Goal: Transaction & Acquisition: Purchase product/service

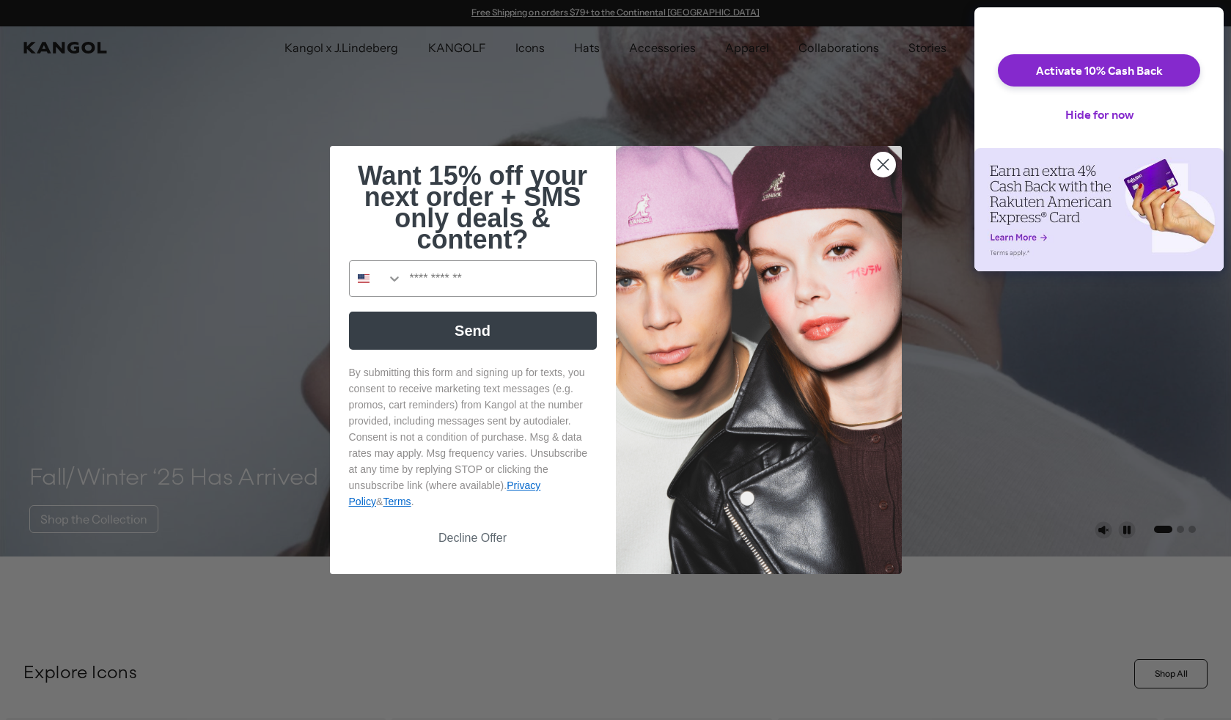
click at [878, 162] on circle "Close dialog" at bounding box center [882, 164] width 24 height 24
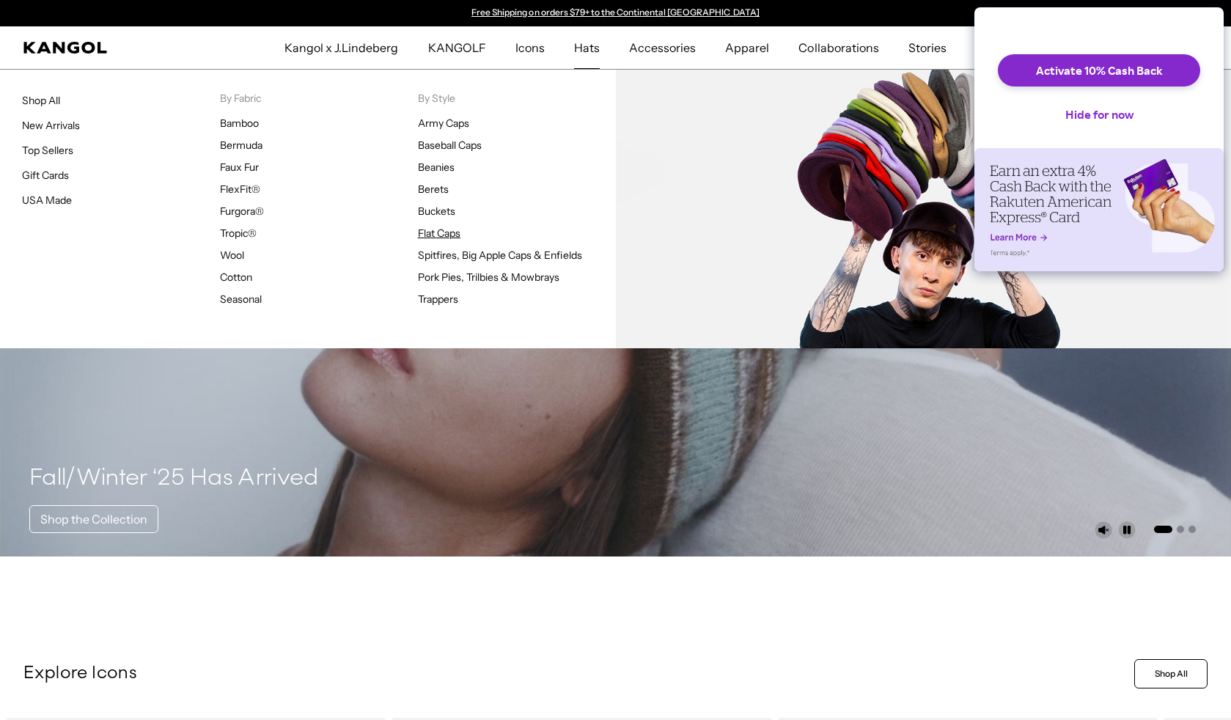
click at [453, 232] on link "Flat Caps" at bounding box center [439, 233] width 43 height 13
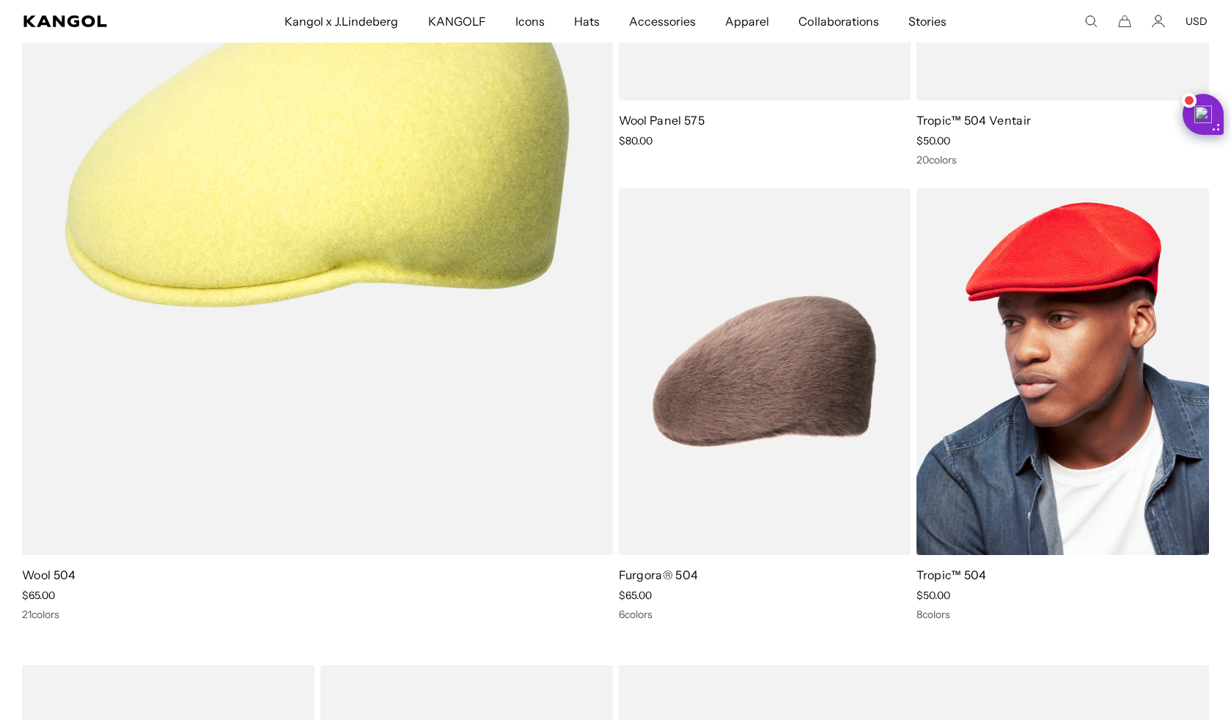
scroll to position [0, 302]
click at [942, 574] on link "Tropic™ 504" at bounding box center [951, 574] width 70 height 15
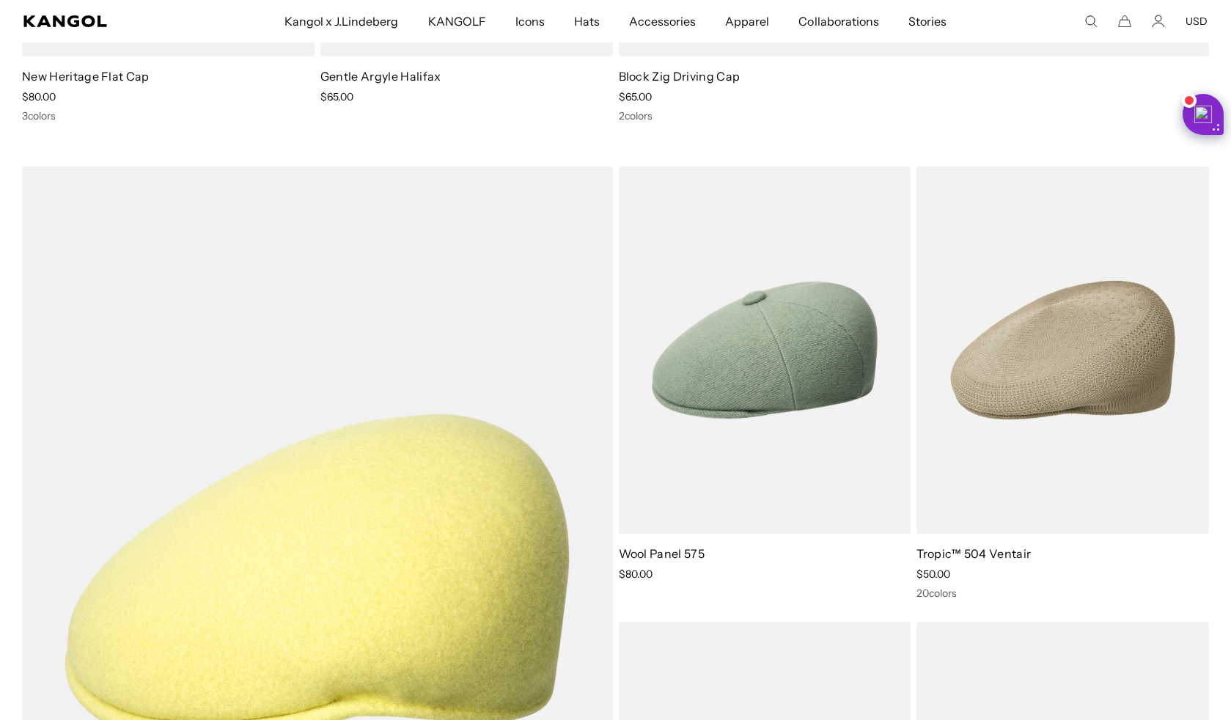
scroll to position [899, 0]
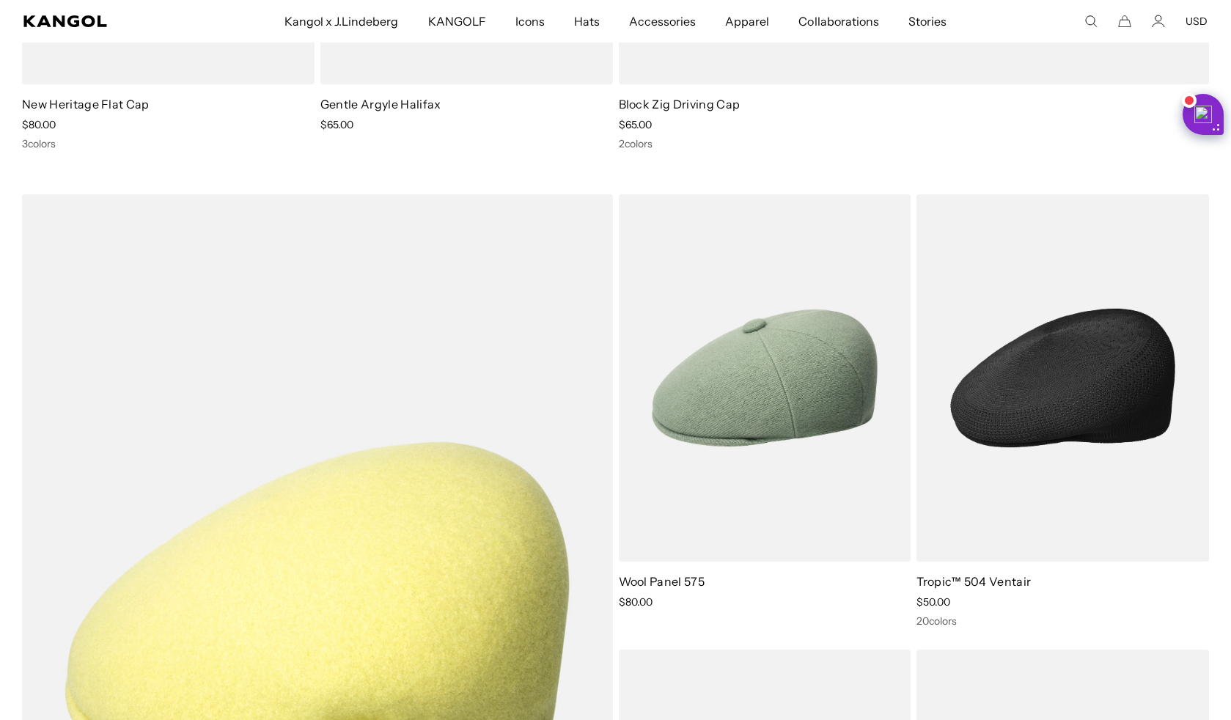
click at [993, 390] on img at bounding box center [1062, 377] width 293 height 367
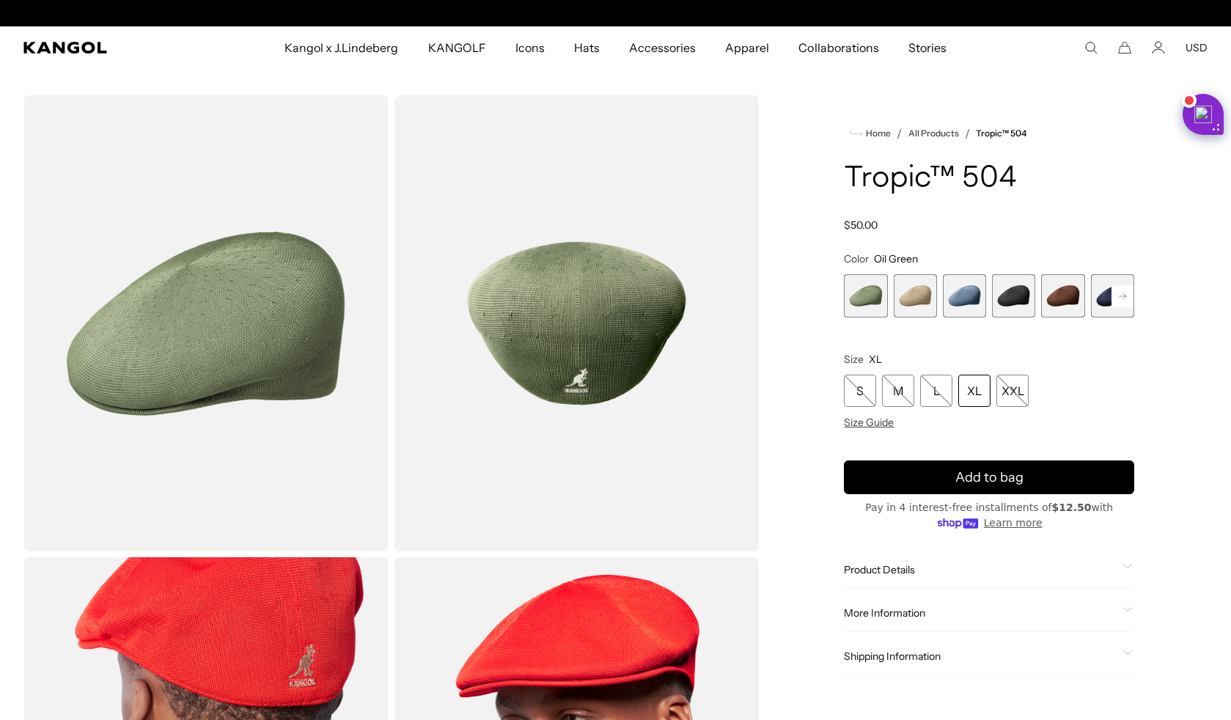
scroll to position [0, 302]
click at [873, 304] on span "1 of 9" at bounding box center [865, 295] width 43 height 43
click at [976, 294] on span "3 of 9" at bounding box center [964, 295] width 43 height 43
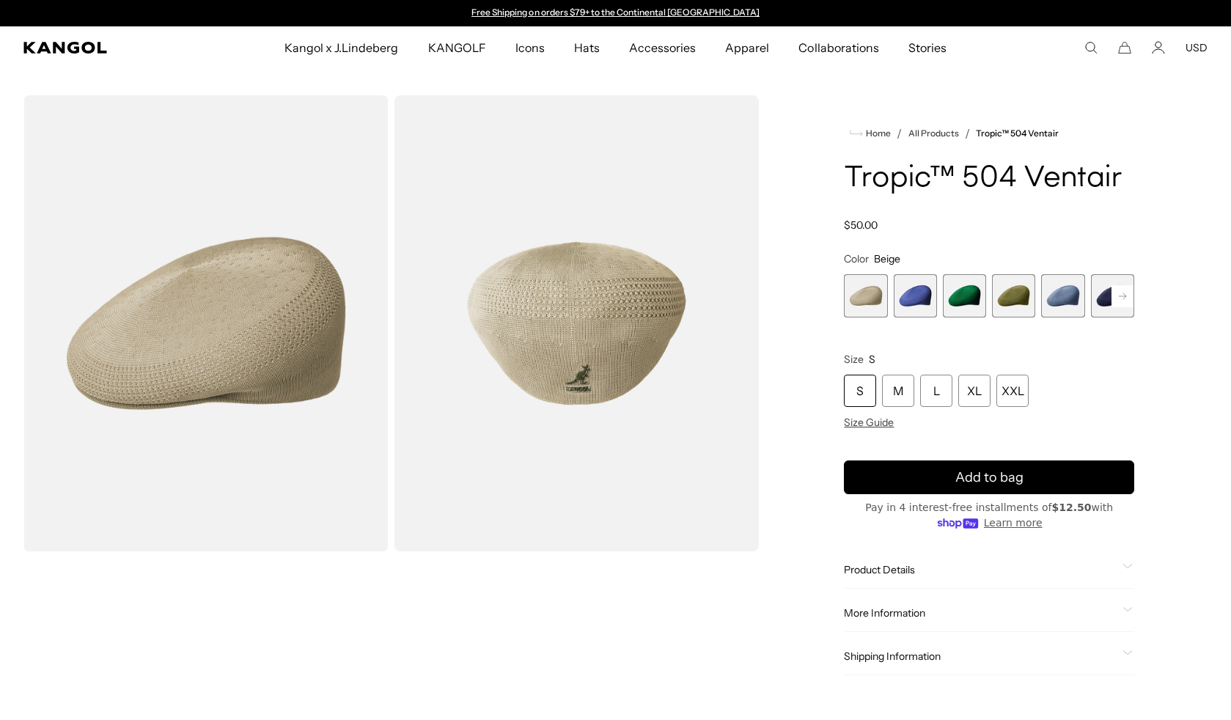
click at [915, 293] on span "2 of 22" at bounding box center [915, 295] width 43 height 43
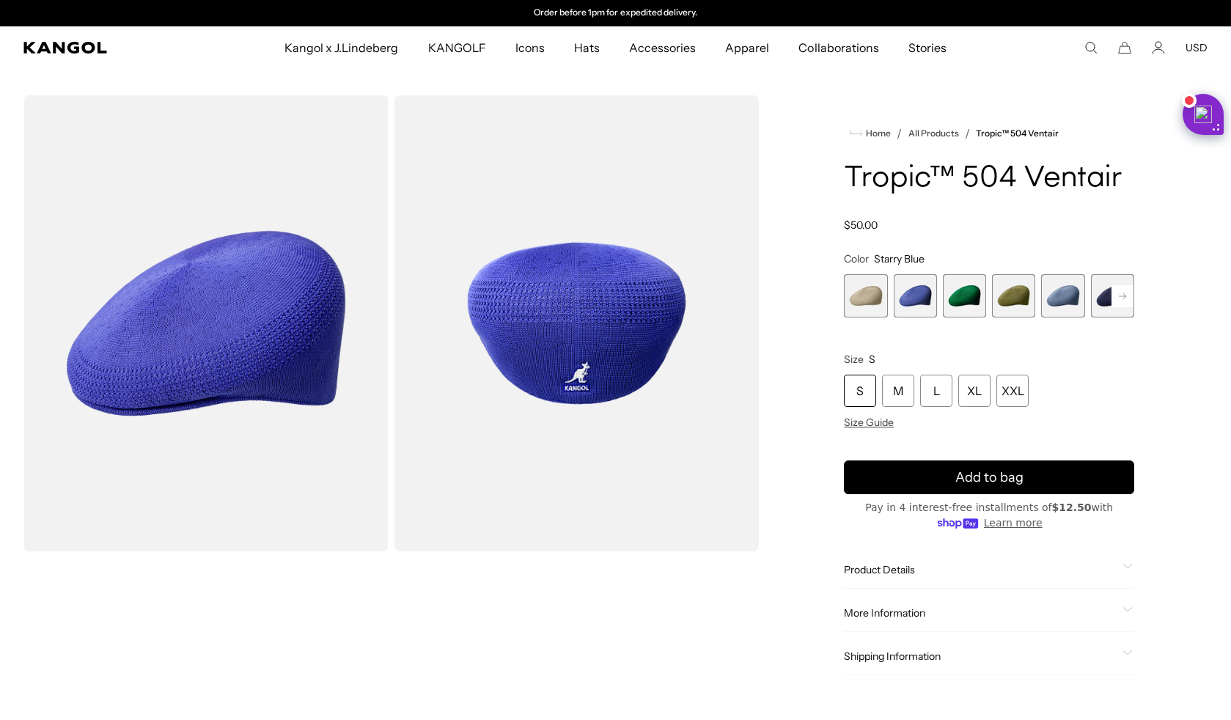
click at [1055, 295] on span "5 of 22" at bounding box center [1062, 295] width 43 height 43
